Goal: Task Accomplishment & Management: Manage account settings

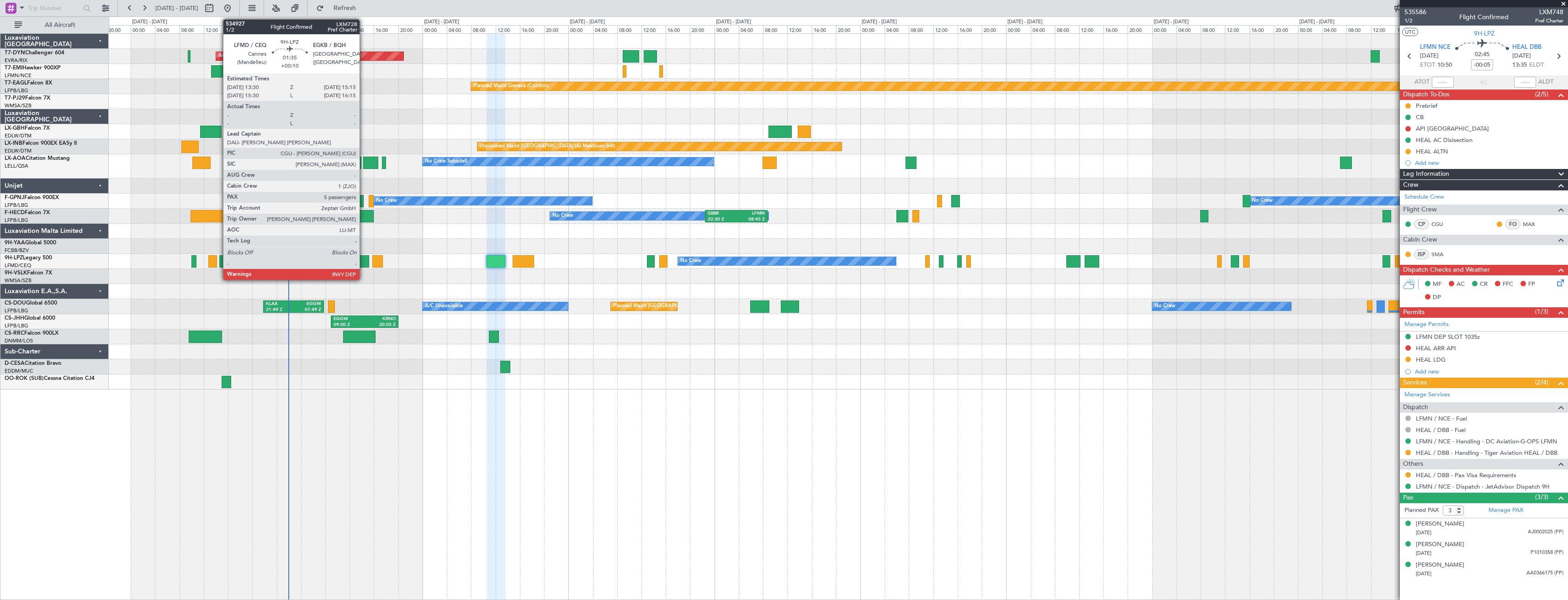
click at [364, 255] on div at bounding box center [364, 261] width 11 height 12
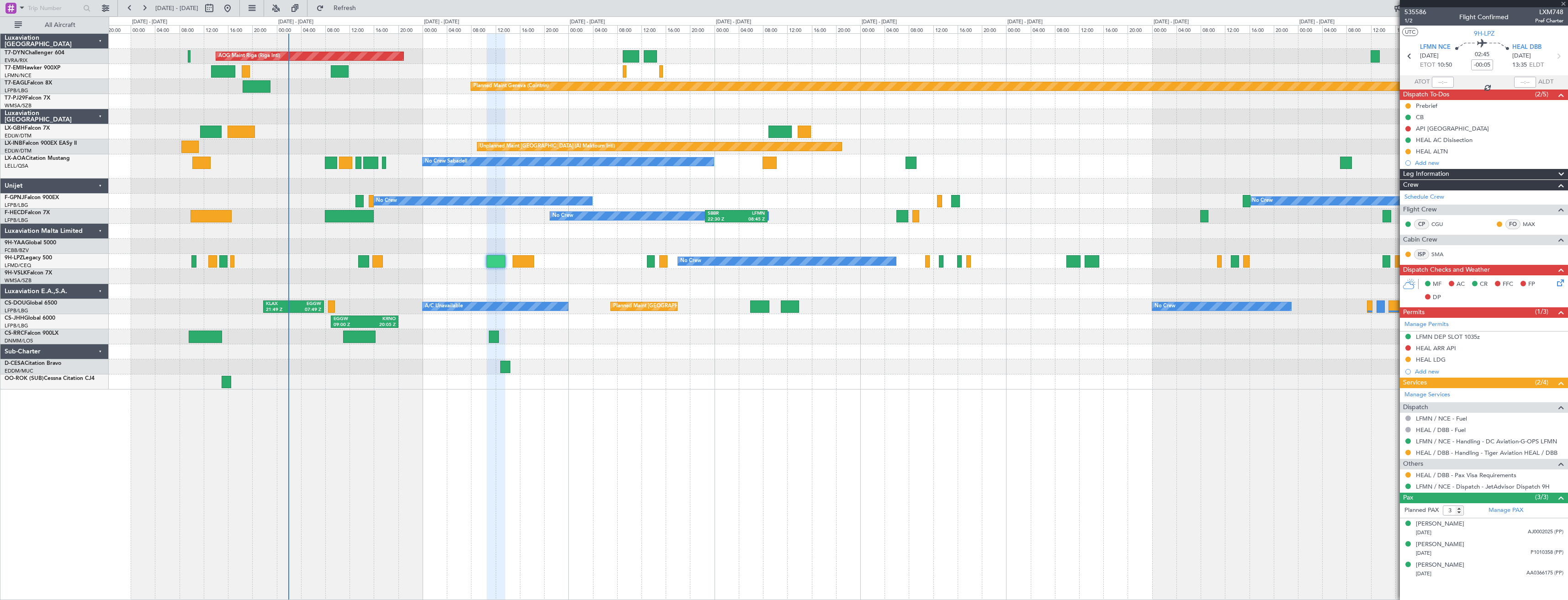
type input "+00:10"
type input "5"
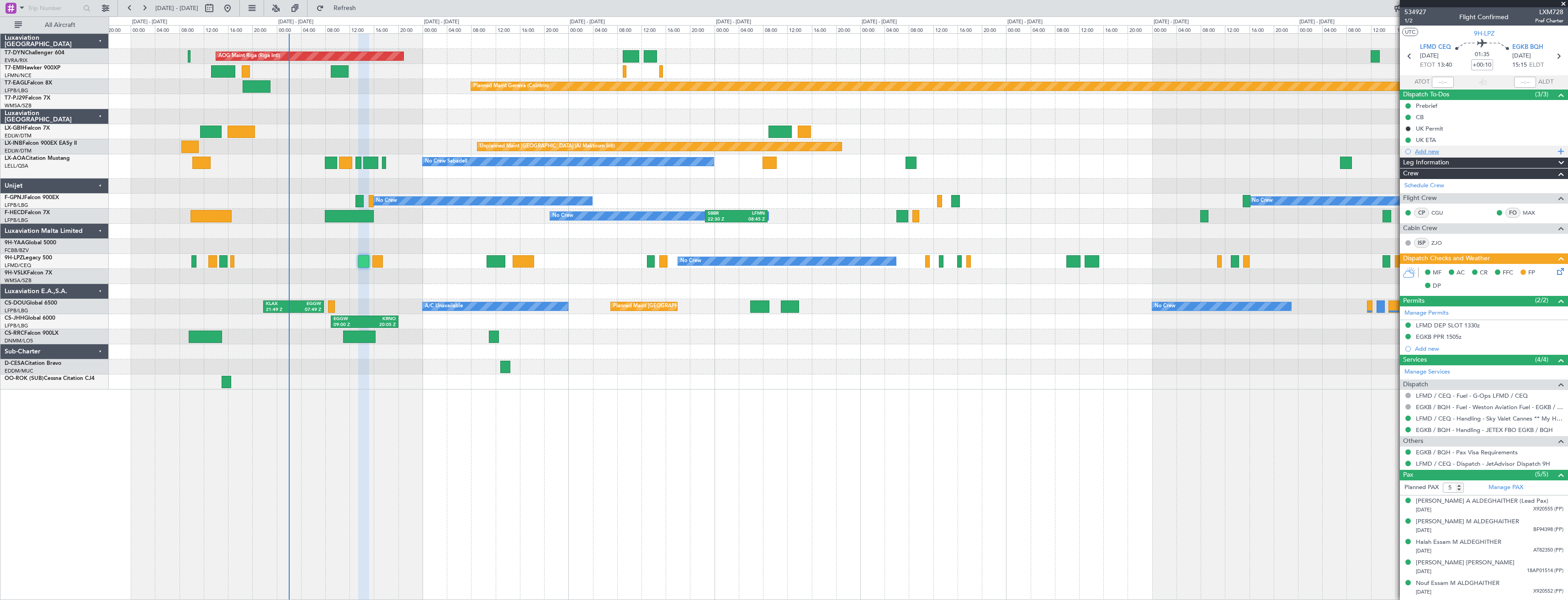
click at [1426, 153] on div "Add new" at bounding box center [1485, 151] width 140 height 8
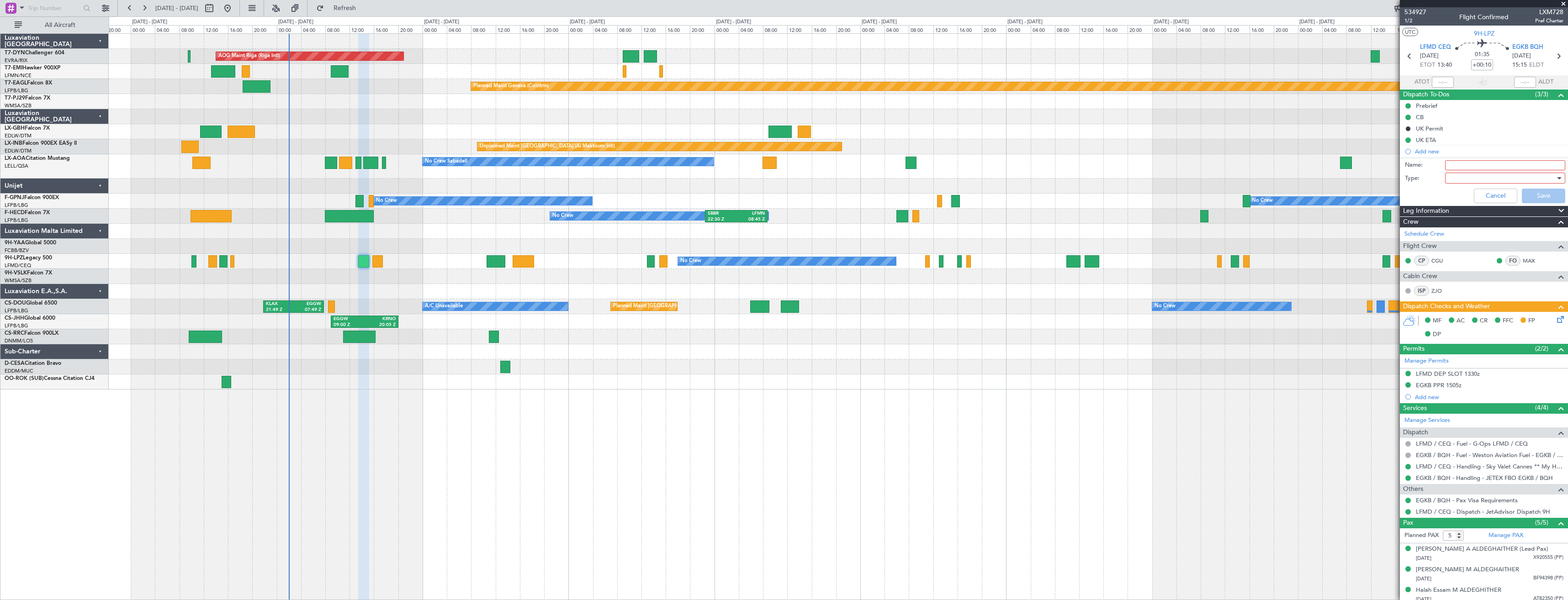
click at [1461, 168] on input "Name:" at bounding box center [1505, 165] width 120 height 10
type input "GAR ID"
click at [1429, 166] on label "Name:" at bounding box center [1425, 165] width 40 height 9
click at [1445, 166] on input "GAR ID" at bounding box center [1505, 165] width 120 height 10
click at [1453, 179] on div at bounding box center [1501, 178] width 106 height 13
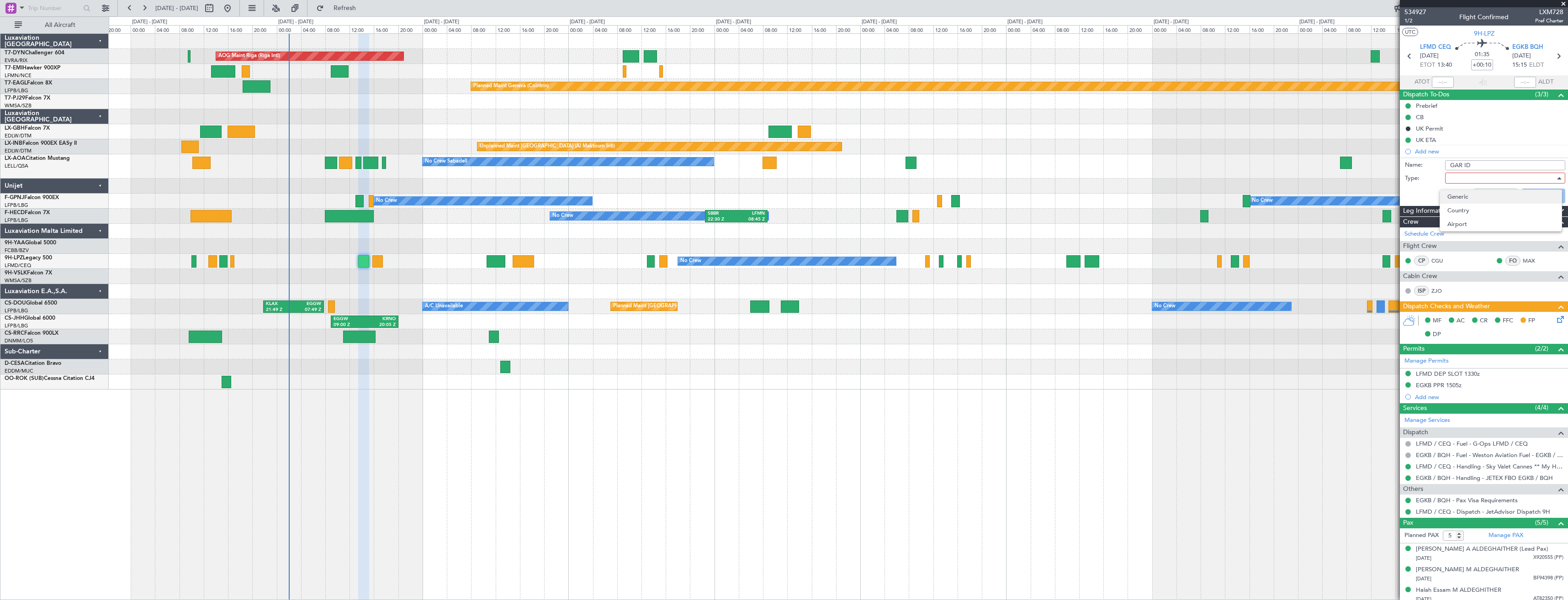
click at [1463, 192] on span "Generic" at bounding box center [1500, 197] width 107 height 13
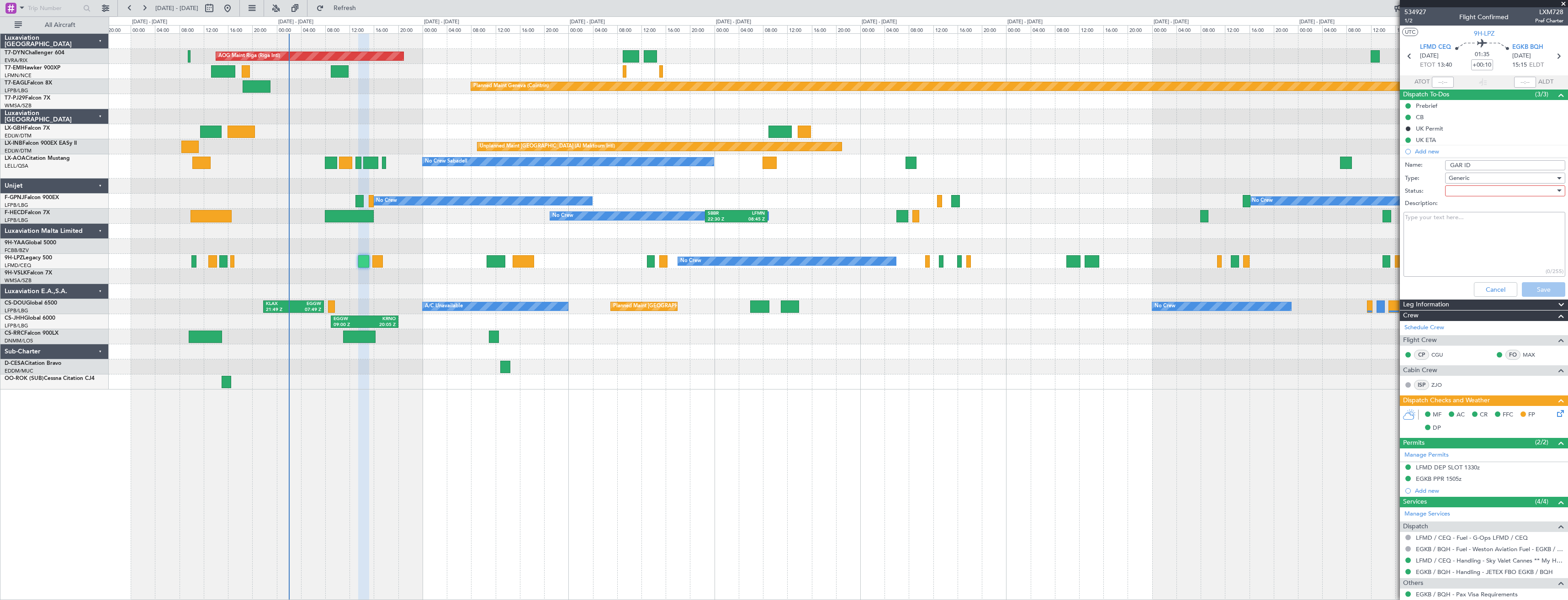
click at [1463, 190] on div at bounding box center [1501, 191] width 106 height 13
click at [1463, 238] on span "Completed" at bounding box center [1500, 236] width 107 height 13
click at [1451, 235] on textarea "Description:" at bounding box center [1484, 244] width 162 height 65
paste textarea "GAR submission identifier: 20250824_013156_9HLPZ_6734537_PNRGo"
type textarea "GAR submission identifier: 20250824_013156_9HLPZ_6734537_PNRGo"
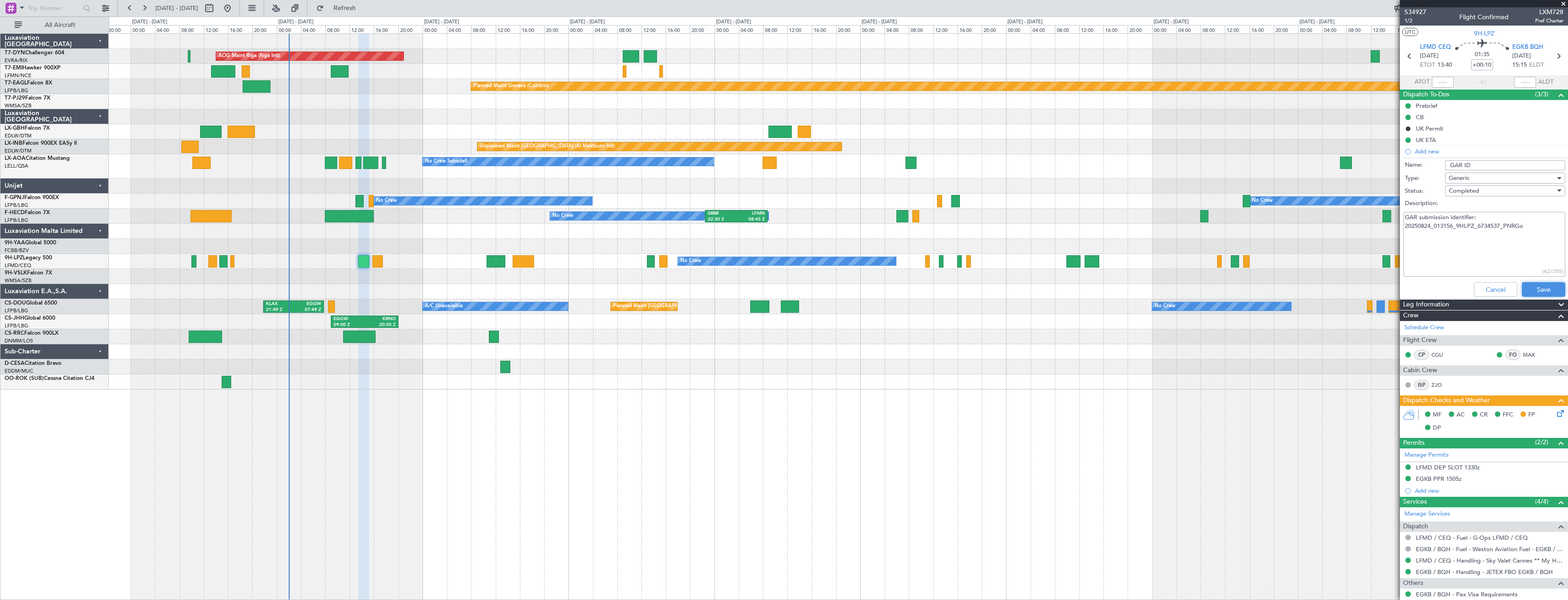
click at [1523, 286] on button "Save" at bounding box center [1543, 290] width 43 height 15
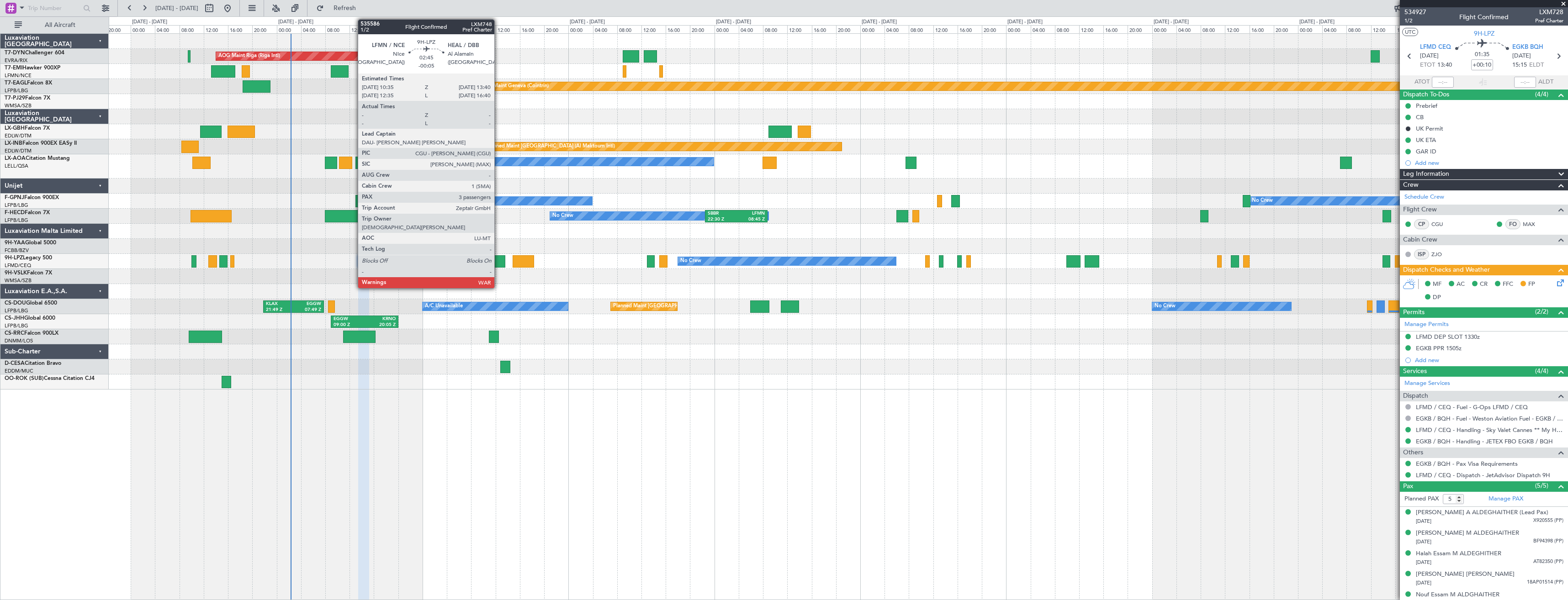
click at [499, 260] on div at bounding box center [496, 261] width 19 height 12
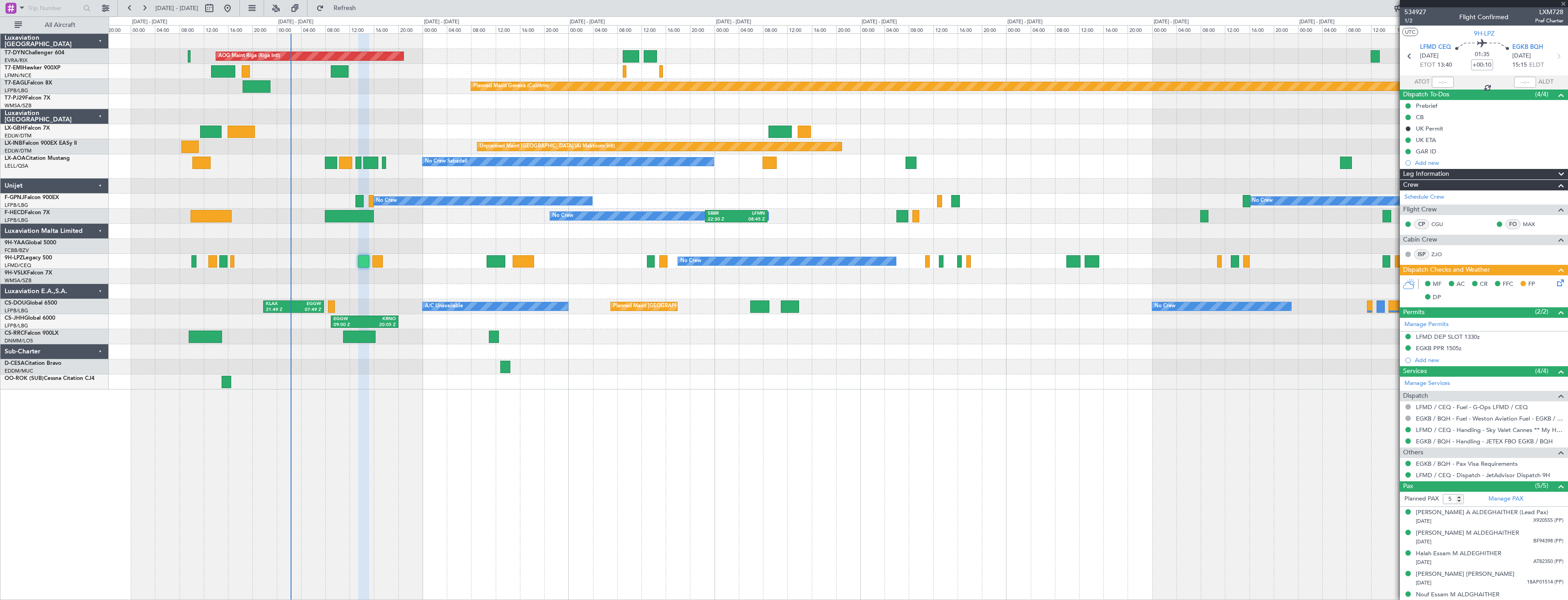
type input "-00:05"
type input "3"
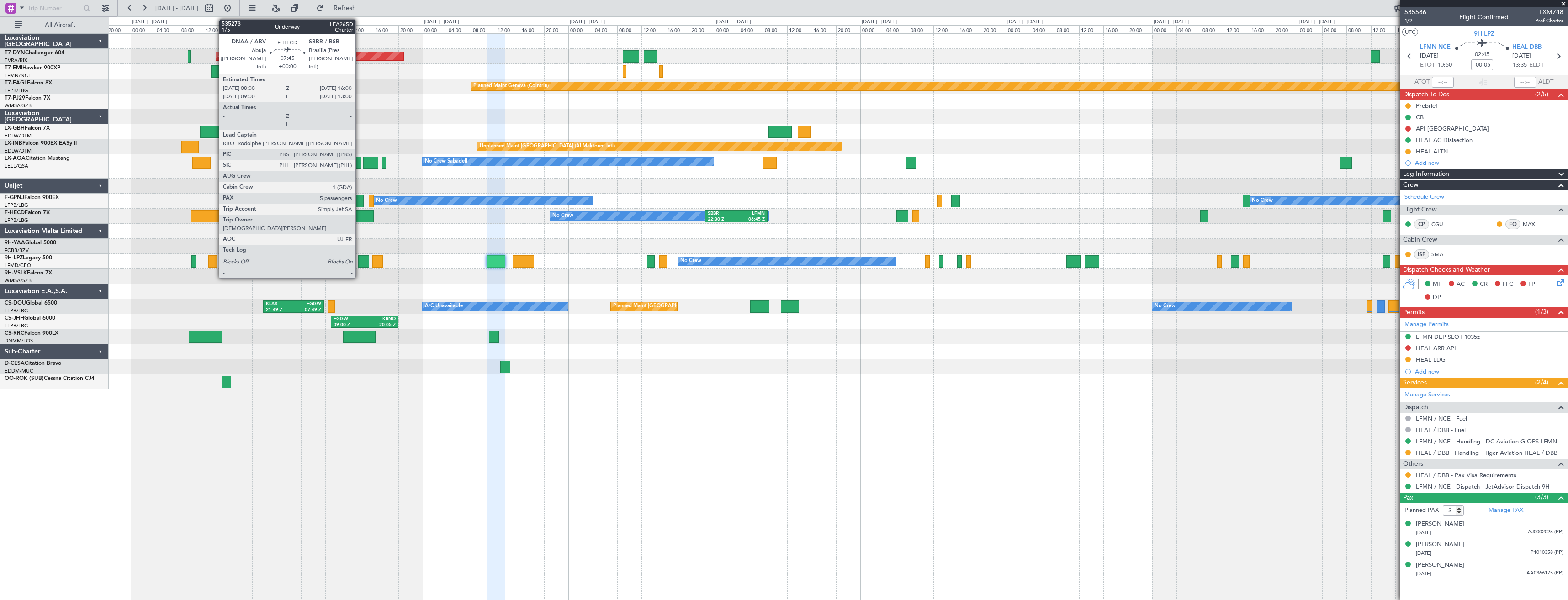
click at [359, 217] on div at bounding box center [349, 216] width 49 height 12
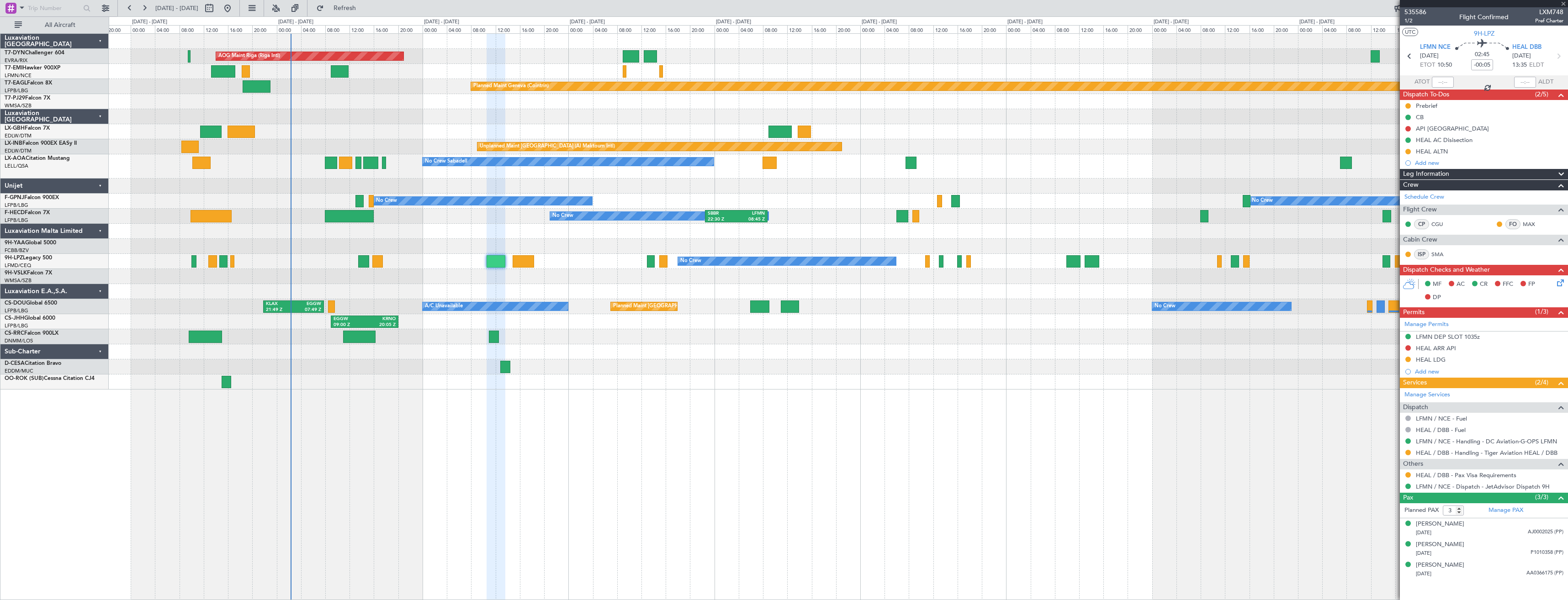
type input "5"
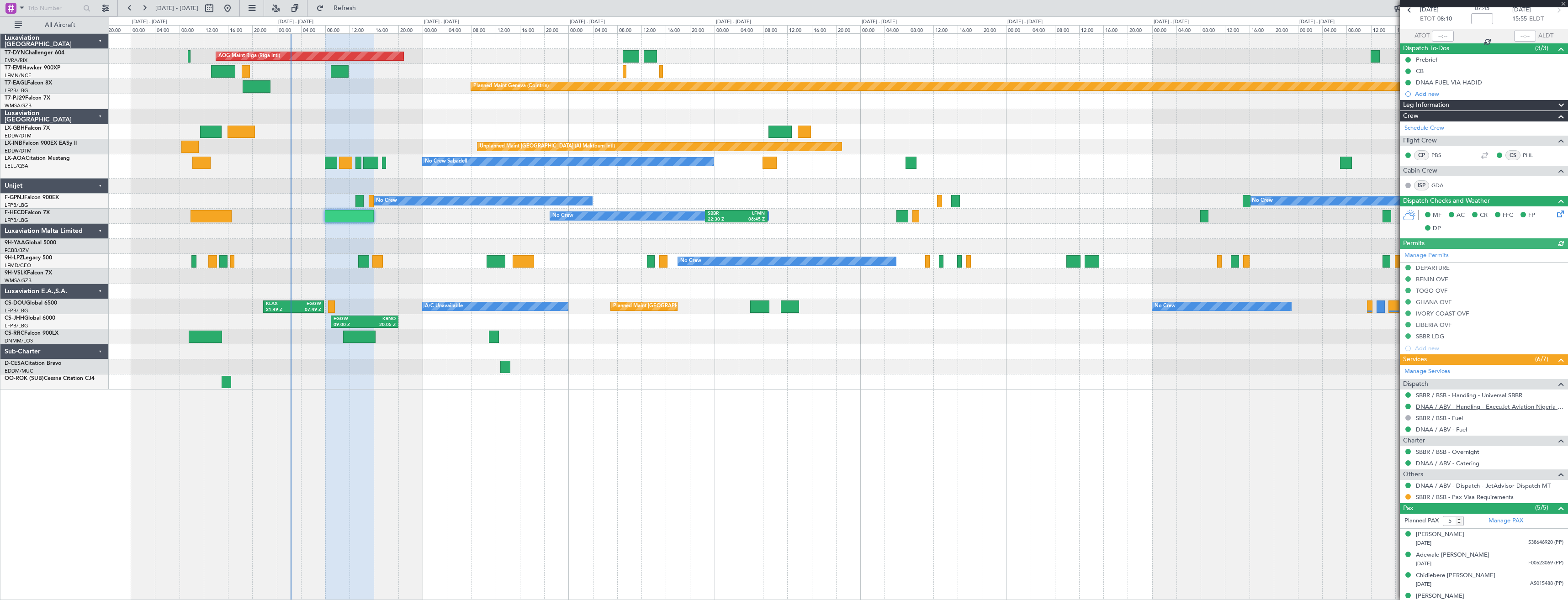
scroll to position [77, 0]
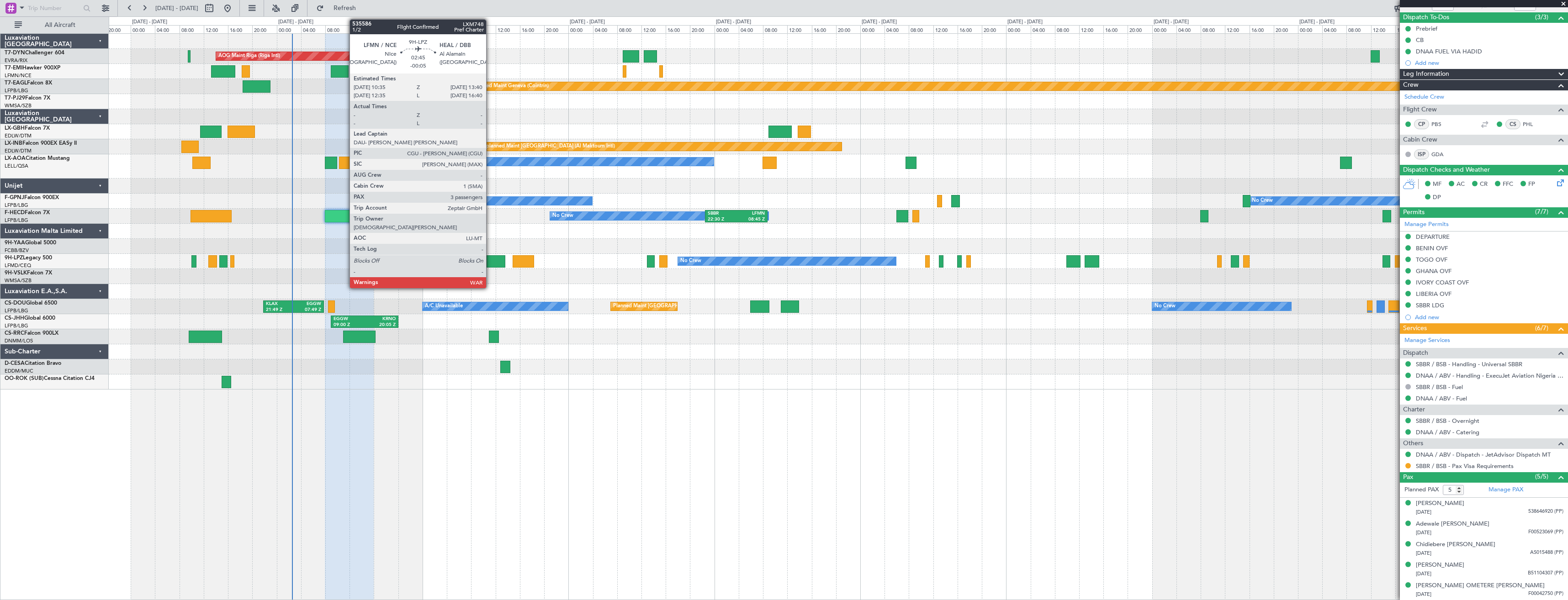
click at [490, 266] on div at bounding box center [496, 261] width 19 height 12
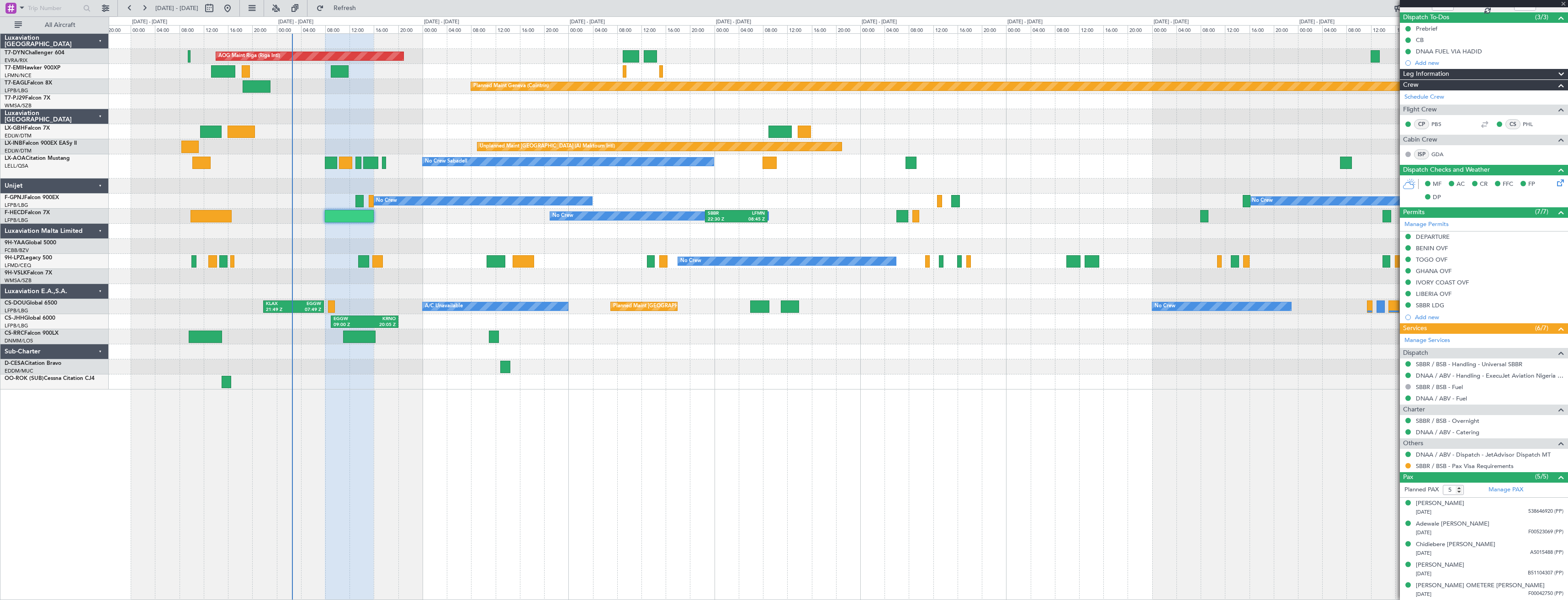
type input "-00:05"
type input "3"
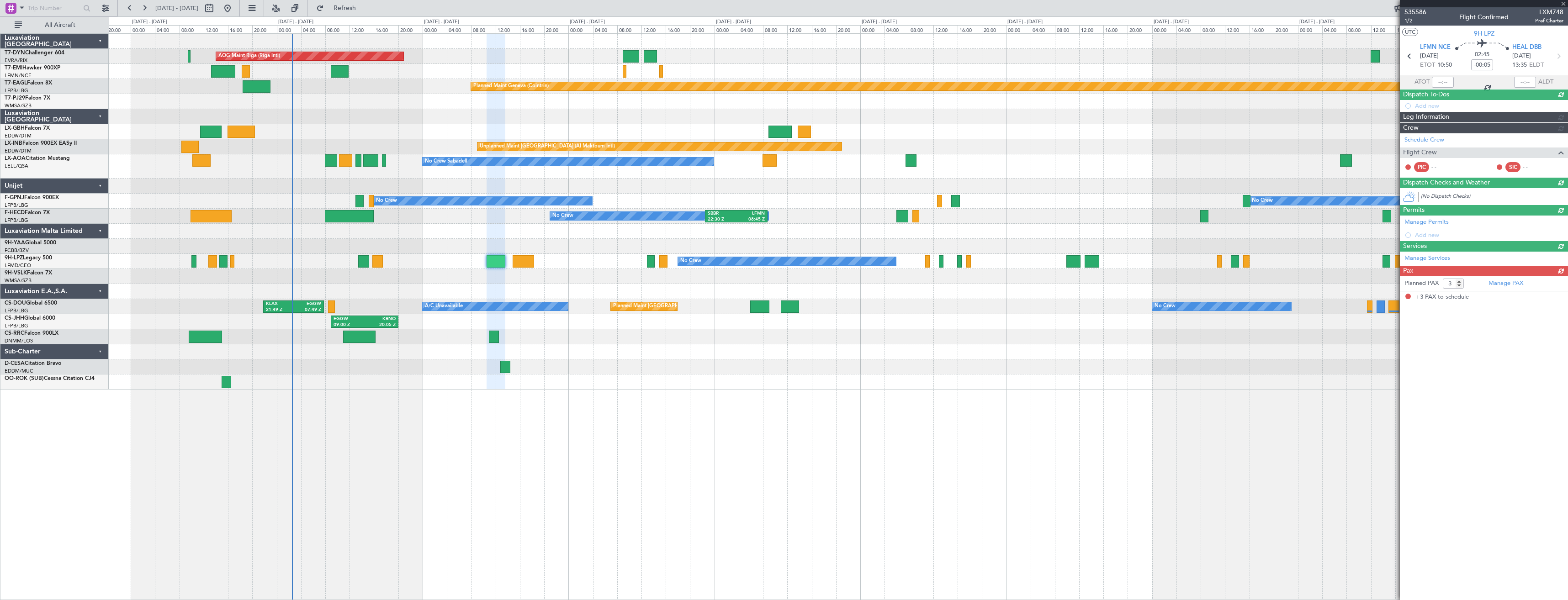
scroll to position [0, 0]
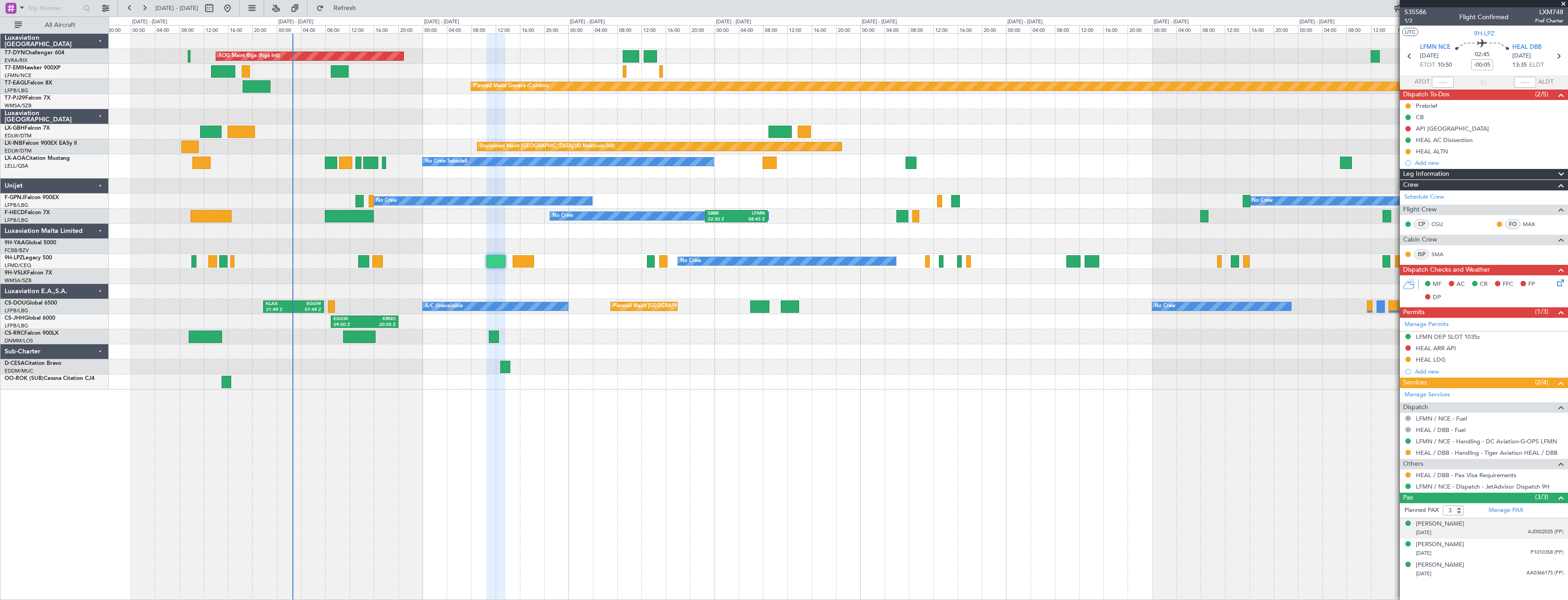
click at [1484, 531] on div "[DATE] AJ0002025 (PP)" at bounding box center [1489, 533] width 148 height 9
click at [1481, 572] on div "[DATE] P1010358 (PP)" at bounding box center [1489, 576] width 148 height 9
click at [1494, 526] on div "[PERSON_NAME] [DATE] AJ0002025 (PP)" at bounding box center [1489, 529] width 148 height 18
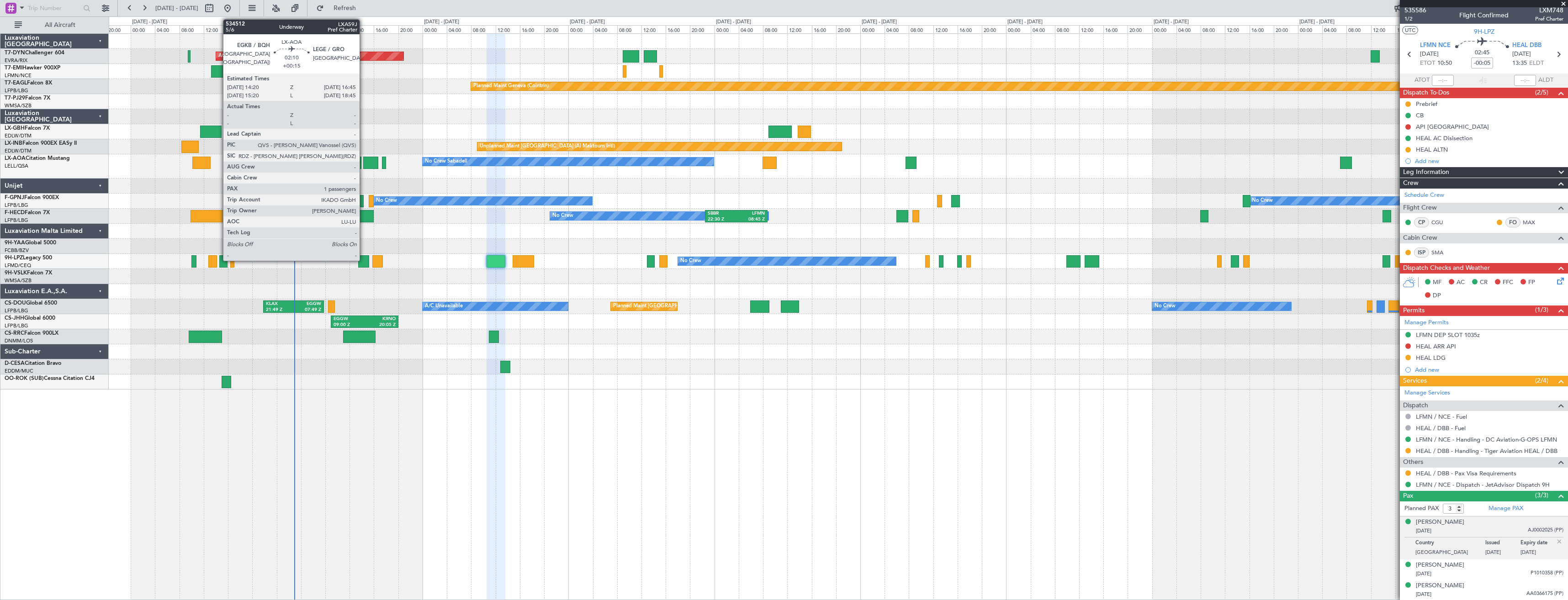
click at [364, 168] on div at bounding box center [370, 163] width 15 height 12
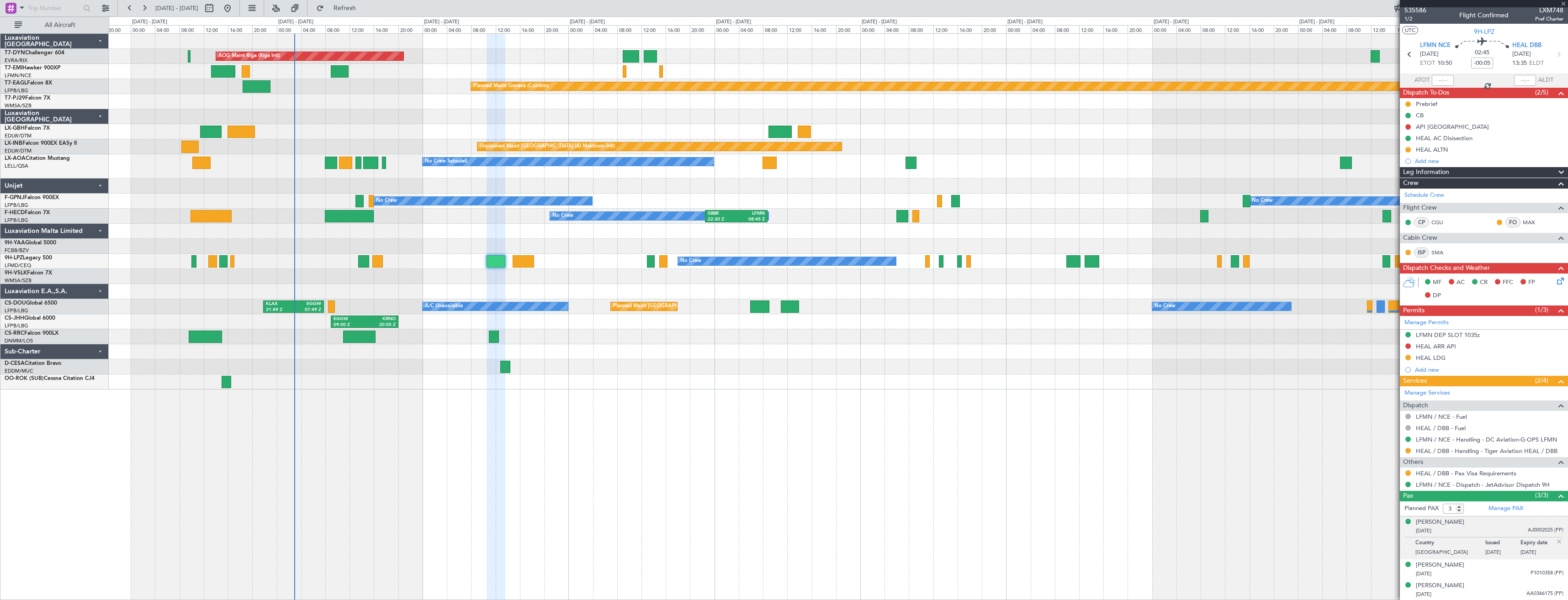
type input "+00:15"
type input "1"
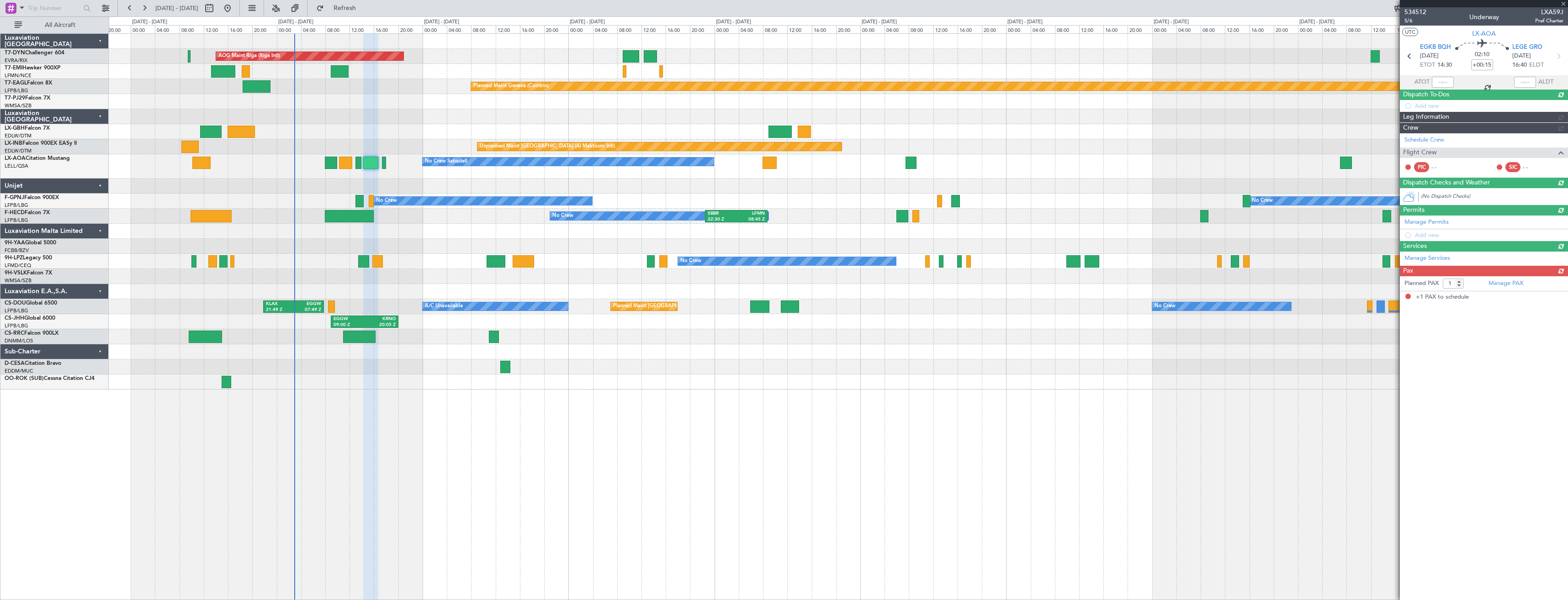
scroll to position [0, 0]
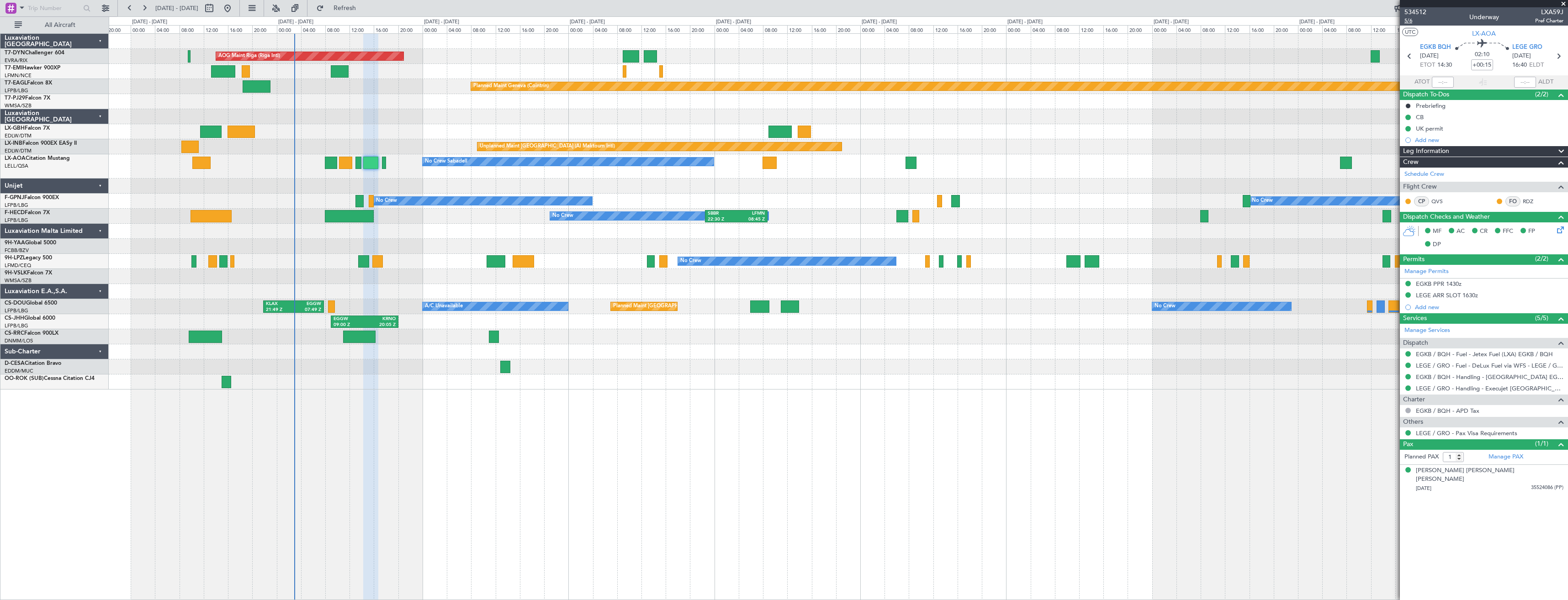
click at [1412, 23] on span "5/6" at bounding box center [1415, 21] width 22 height 8
